Goal: Task Accomplishment & Management: Manage account settings

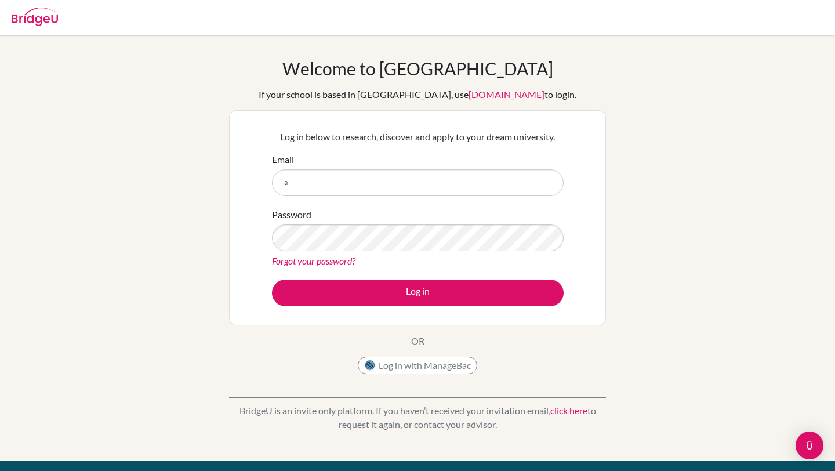
click at [413, 293] on button "Log in" at bounding box center [418, 292] width 292 height 27
click at [387, 183] on input "a" at bounding box center [418, 182] width 292 height 27
type input "augustina@inventureacademy.com"
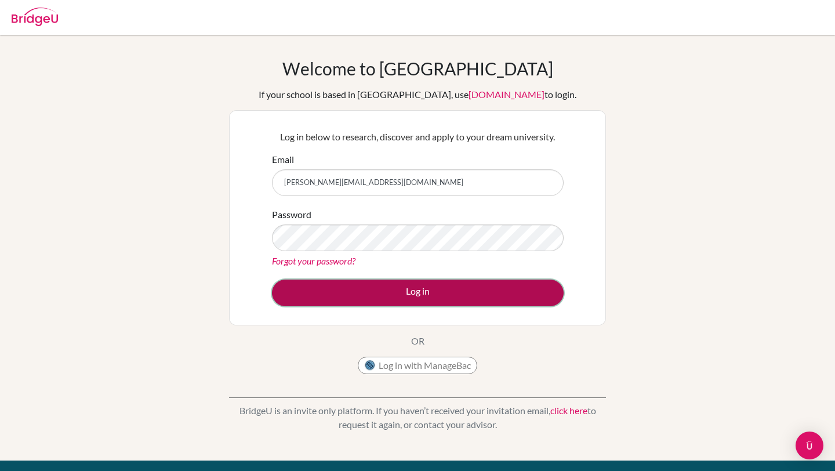
click at [402, 295] on button "Log in" at bounding box center [418, 292] width 292 height 27
